Goal: Information Seeking & Learning: Check status

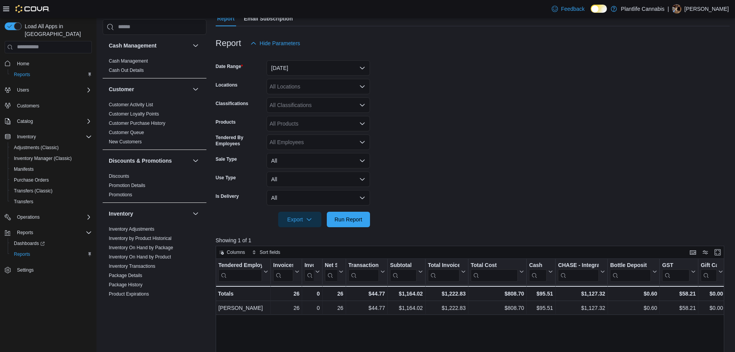
scroll to position [393, 0]
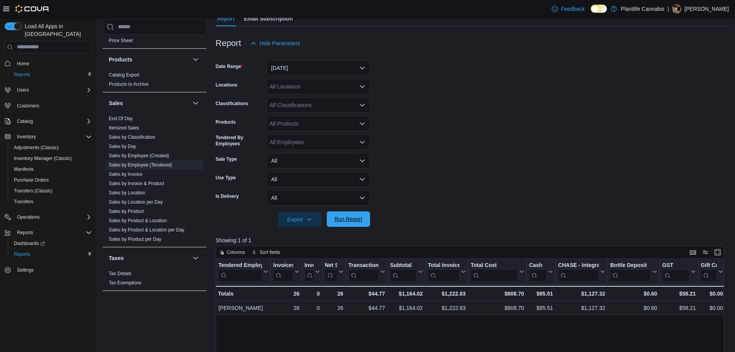
click at [362, 222] on span "Run Report" at bounding box center [349, 219] width 28 height 8
click at [353, 220] on span "Run Report" at bounding box center [349, 219] width 28 height 8
click at [359, 212] on span "Run Report" at bounding box center [349, 218] width 34 height 15
click at [300, 105] on div "All Classifications" at bounding box center [318, 104] width 103 height 15
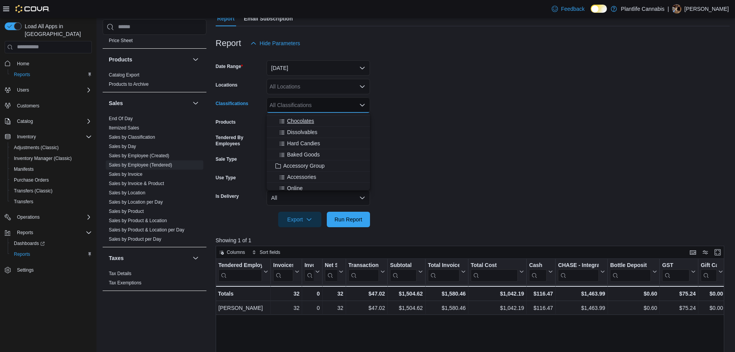
scroll to position [77, 0]
click at [317, 151] on span "Accessory Group" at bounding box center [303, 153] width 41 height 8
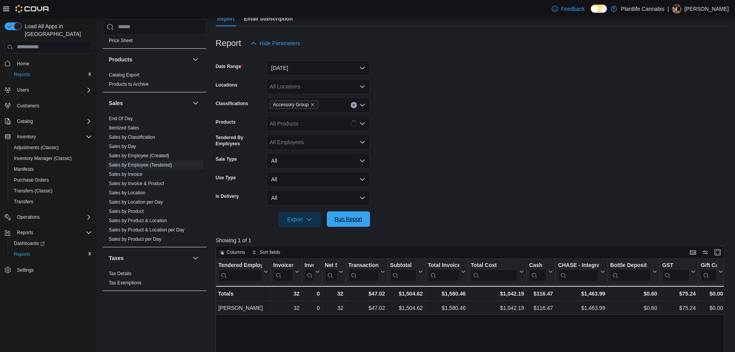
click at [352, 215] on span "Run Report" at bounding box center [349, 219] width 28 height 8
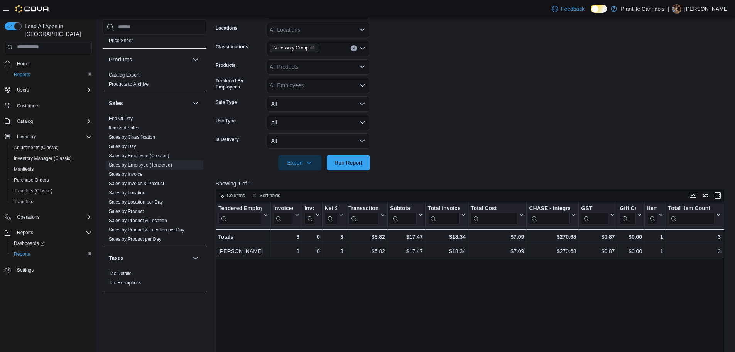
scroll to position [154, 0]
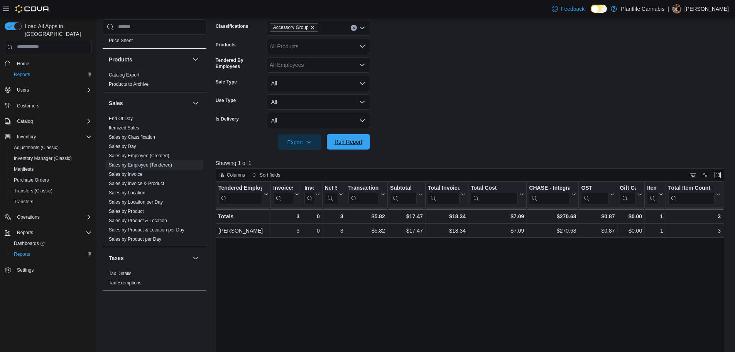
click at [364, 144] on span "Run Report" at bounding box center [349, 141] width 34 height 15
click at [356, 148] on span "Run Report" at bounding box center [349, 141] width 34 height 15
click at [355, 27] on icon "Clear input" at bounding box center [354, 28] width 2 height 2
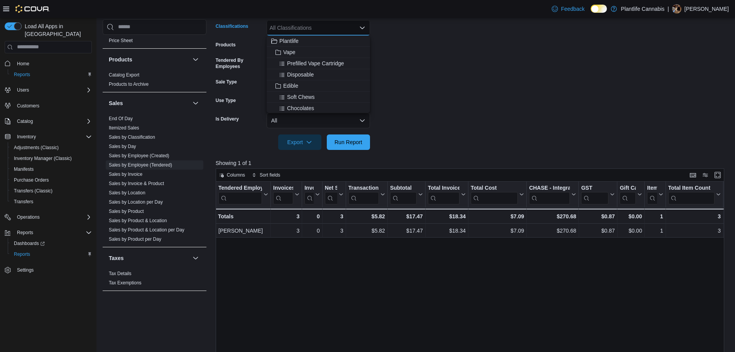
click at [455, 136] on form "Date Range [DATE] Locations All Locations Classifications All Classifications C…" at bounding box center [473, 62] width 514 height 176
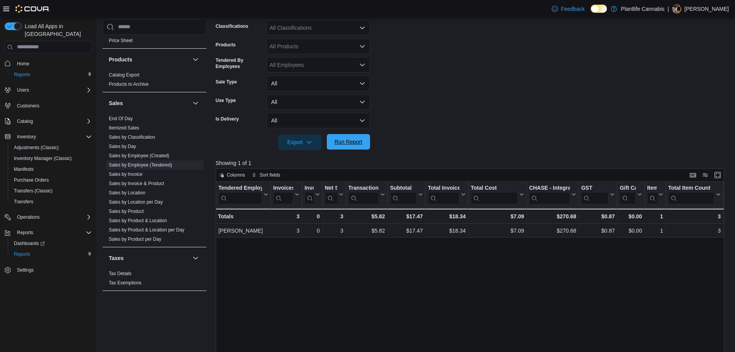
click at [360, 145] on span "Run Report" at bounding box center [349, 142] width 28 height 8
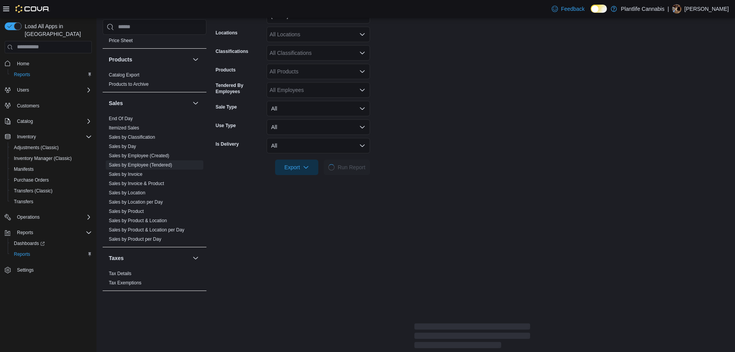
scroll to position [116, 0]
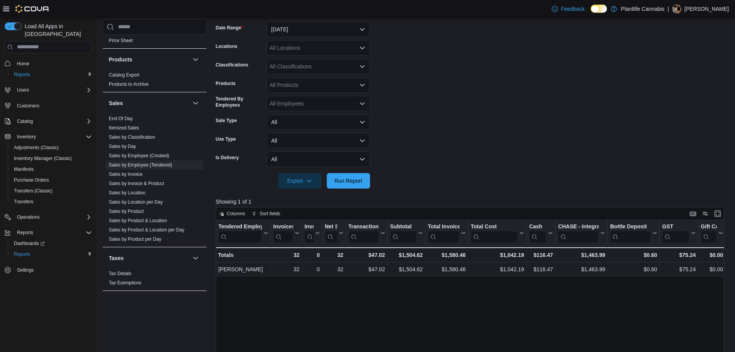
click at [365, 190] on div at bounding box center [473, 192] width 514 height 9
click at [364, 182] on span "Run Report" at bounding box center [349, 180] width 34 height 15
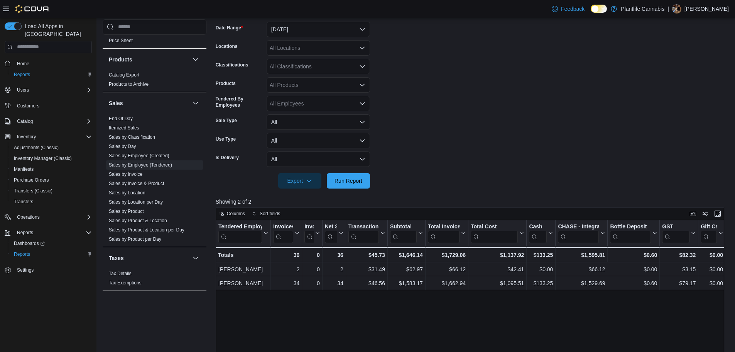
click at [304, 71] on div "All Classifications" at bounding box center [318, 66] width 103 height 15
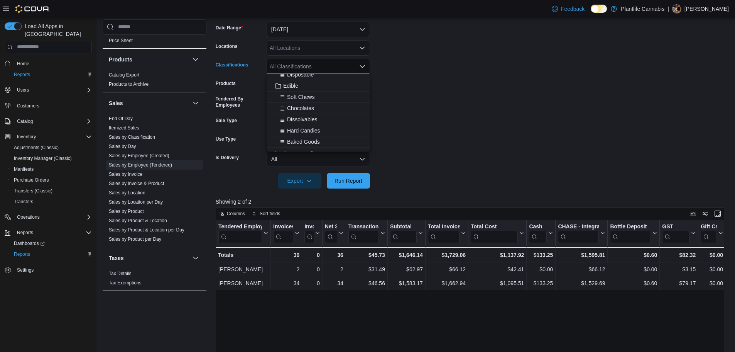
scroll to position [77, 0]
click at [325, 111] on span "Accessory Group" at bounding box center [303, 114] width 41 height 8
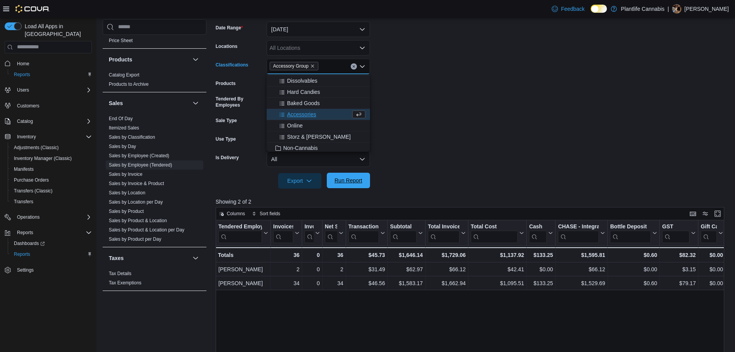
click at [354, 179] on span "Run Report" at bounding box center [349, 180] width 28 height 8
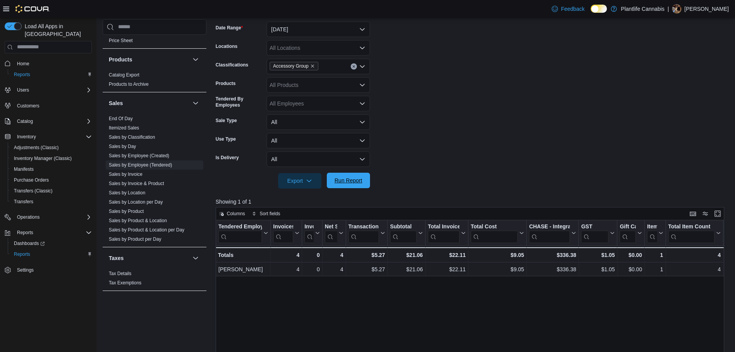
click at [364, 181] on span "Run Report" at bounding box center [349, 180] width 34 height 15
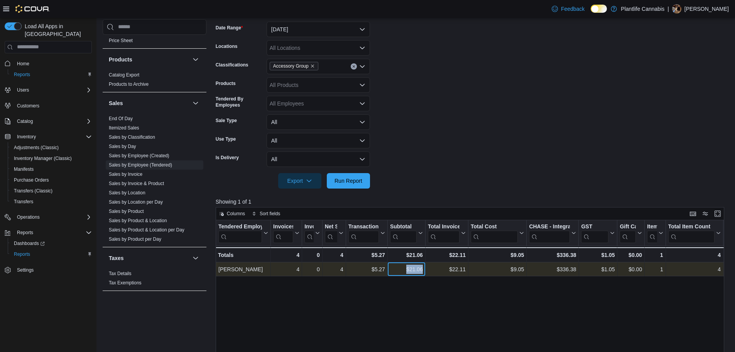
drag, startPoint x: 403, startPoint y: 271, endPoint x: 424, endPoint y: 272, distance: 21.6
click at [424, 272] on div "$21.06 - Subtotal, column 6, row 1" at bounding box center [407, 269] width 38 height 14
copy div "$21.06"
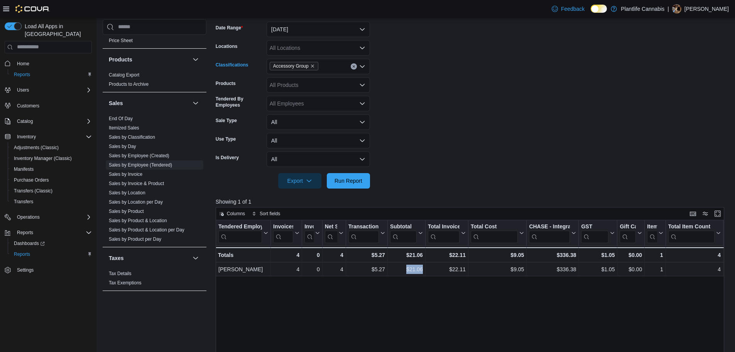
click at [353, 66] on icon "Clear input" at bounding box center [353, 66] width 3 height 3
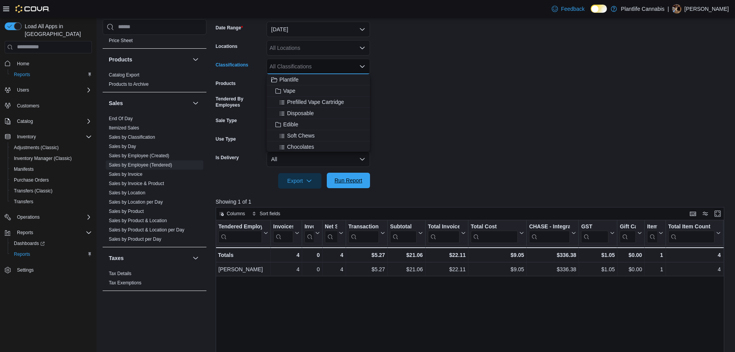
click at [359, 178] on span "Run Report" at bounding box center [349, 180] width 28 height 8
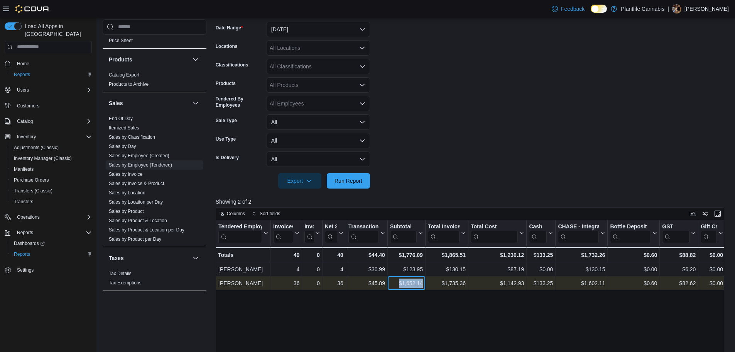
drag, startPoint x: 397, startPoint y: 281, endPoint x: 424, endPoint y: 284, distance: 26.7
click at [424, 284] on div "$1,652.14 - Subtotal, column 6, row 2" at bounding box center [407, 283] width 38 height 14
copy div "$1,652.14"
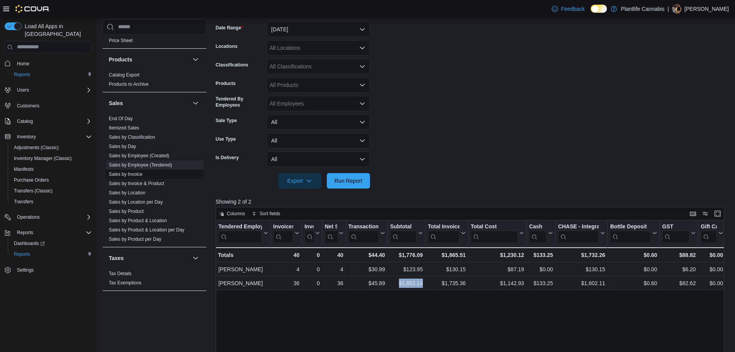
click at [121, 174] on link "Sales by Invoice" at bounding box center [126, 173] width 34 height 5
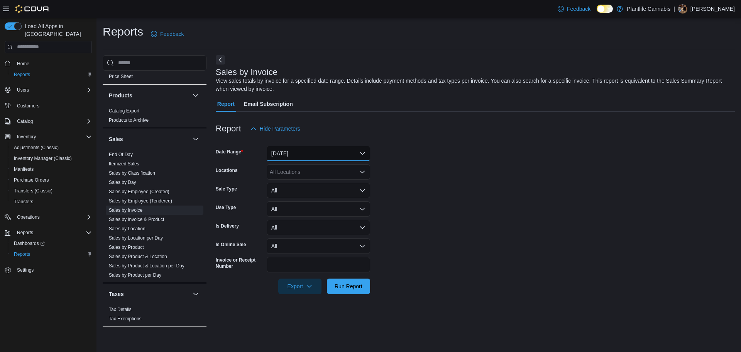
click at [298, 157] on button "[DATE]" at bounding box center [318, 153] width 103 height 15
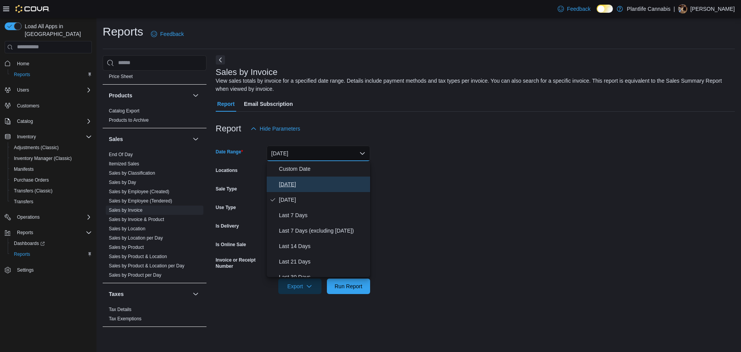
click at [296, 183] on span "[DATE]" at bounding box center [323, 183] width 88 height 9
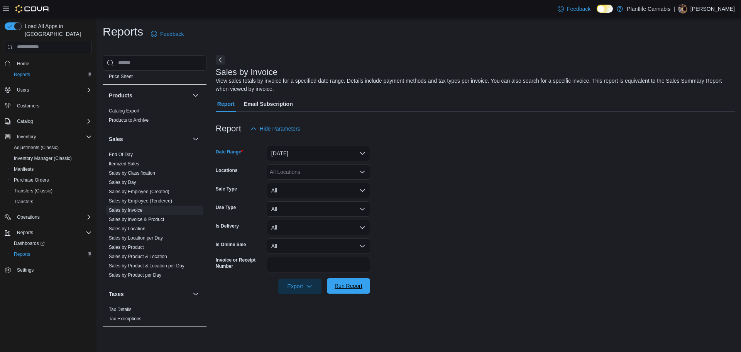
click at [349, 281] on span "Run Report" at bounding box center [349, 285] width 34 height 15
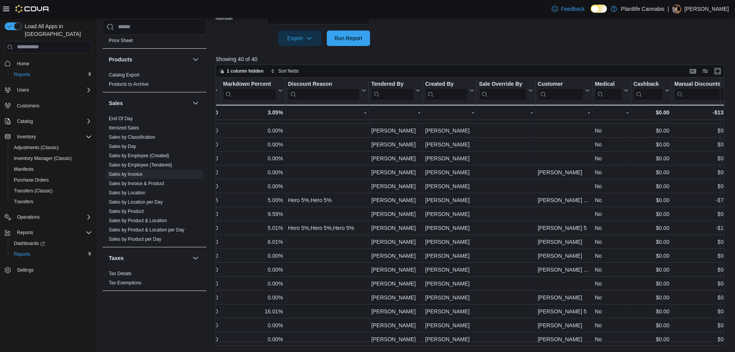
scroll to position [333, 817]
click at [153, 164] on link "Sales by Employee (Tendered)" at bounding box center [140, 164] width 63 height 5
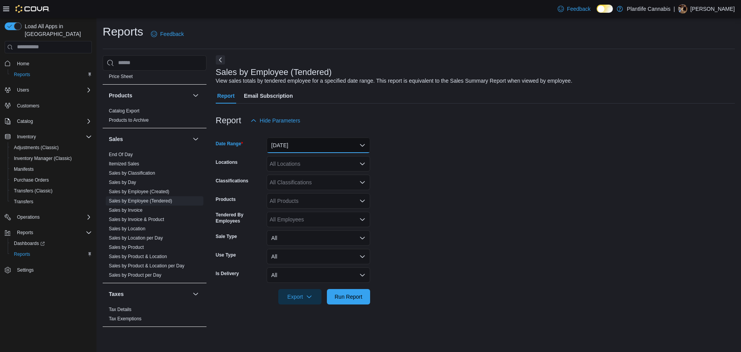
click at [289, 149] on button "[DATE]" at bounding box center [318, 144] width 103 height 15
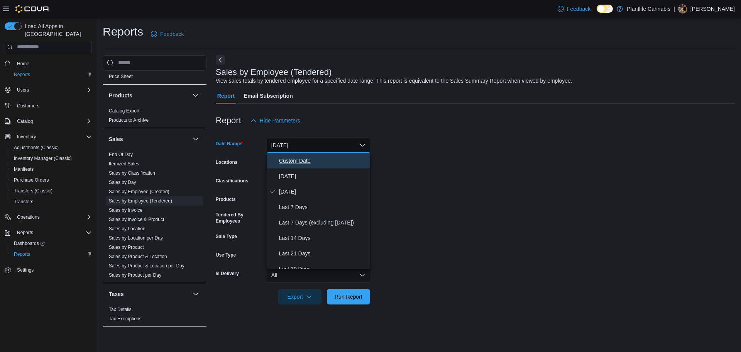
click at [299, 163] on span "Custom Date" at bounding box center [323, 160] width 88 height 9
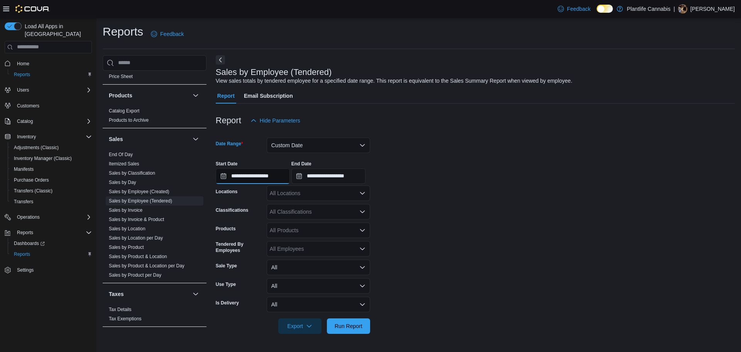
click at [257, 178] on input "**********" at bounding box center [253, 175] width 74 height 15
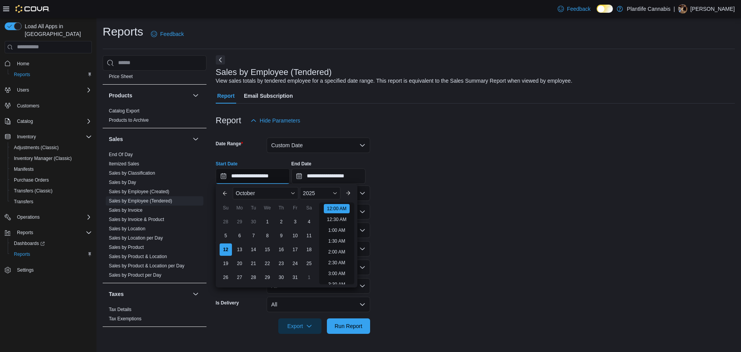
scroll to position [24, 0]
click at [251, 234] on div "7" at bounding box center [254, 235] width 14 height 14
type input "**********"
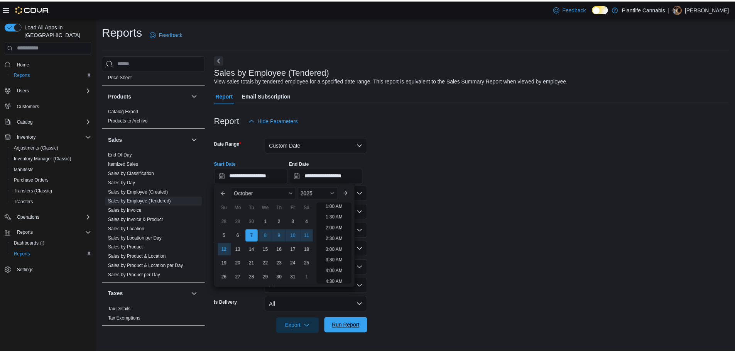
scroll to position [2, 0]
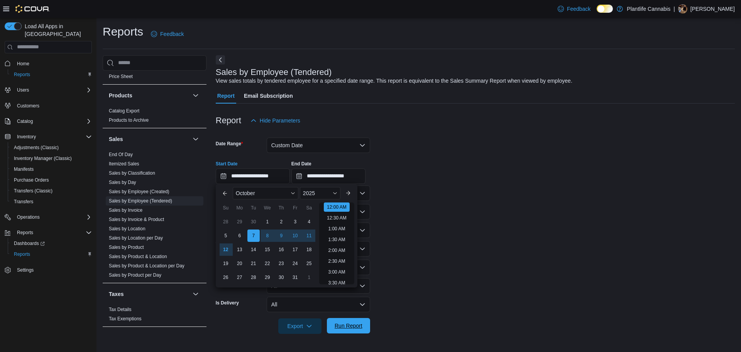
click at [338, 325] on span "Run Report" at bounding box center [349, 326] width 28 height 8
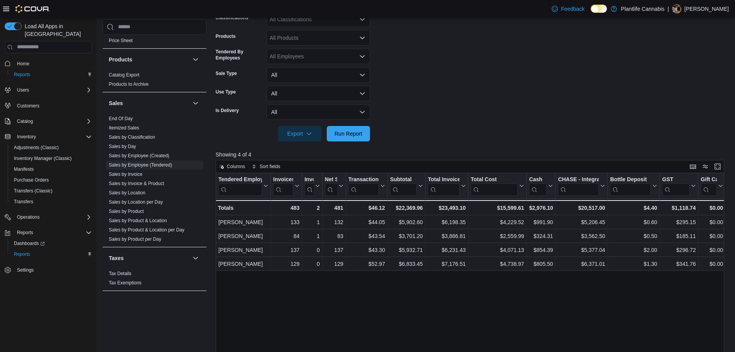
scroll to position [193, 0]
